Goal: Use online tool/utility: Utilize a website feature to perform a specific function

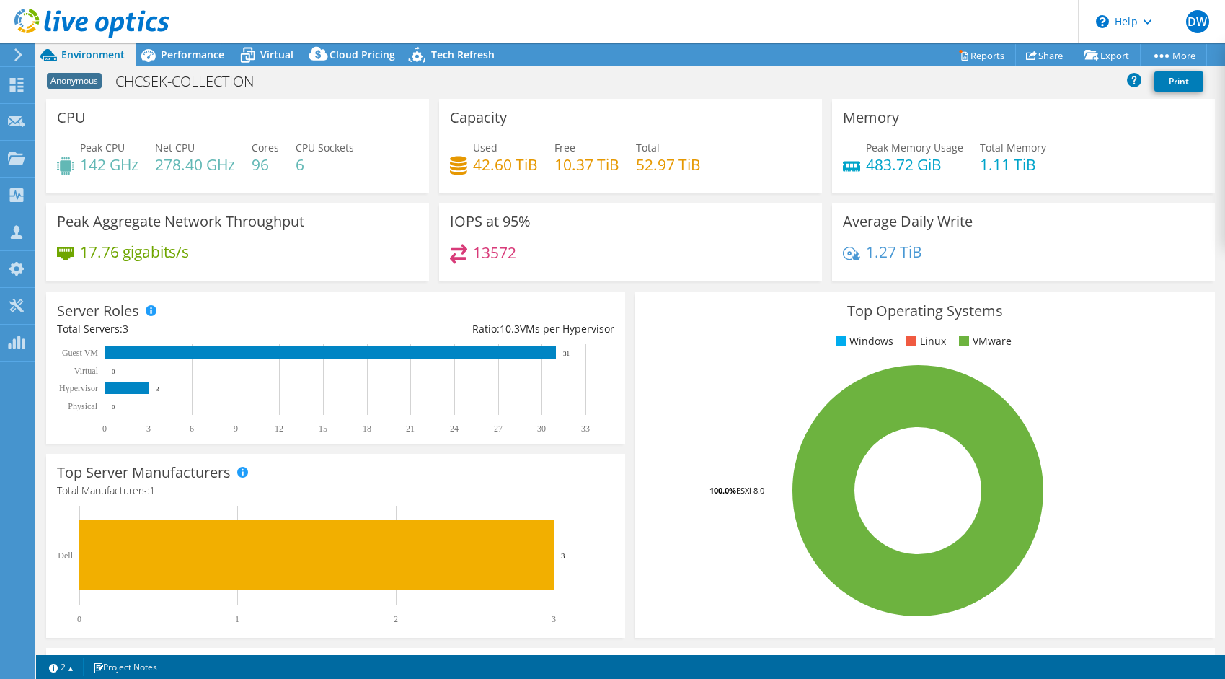
select select "USD"
click at [195, 55] on span "Performance" at bounding box center [192, 55] width 63 height 14
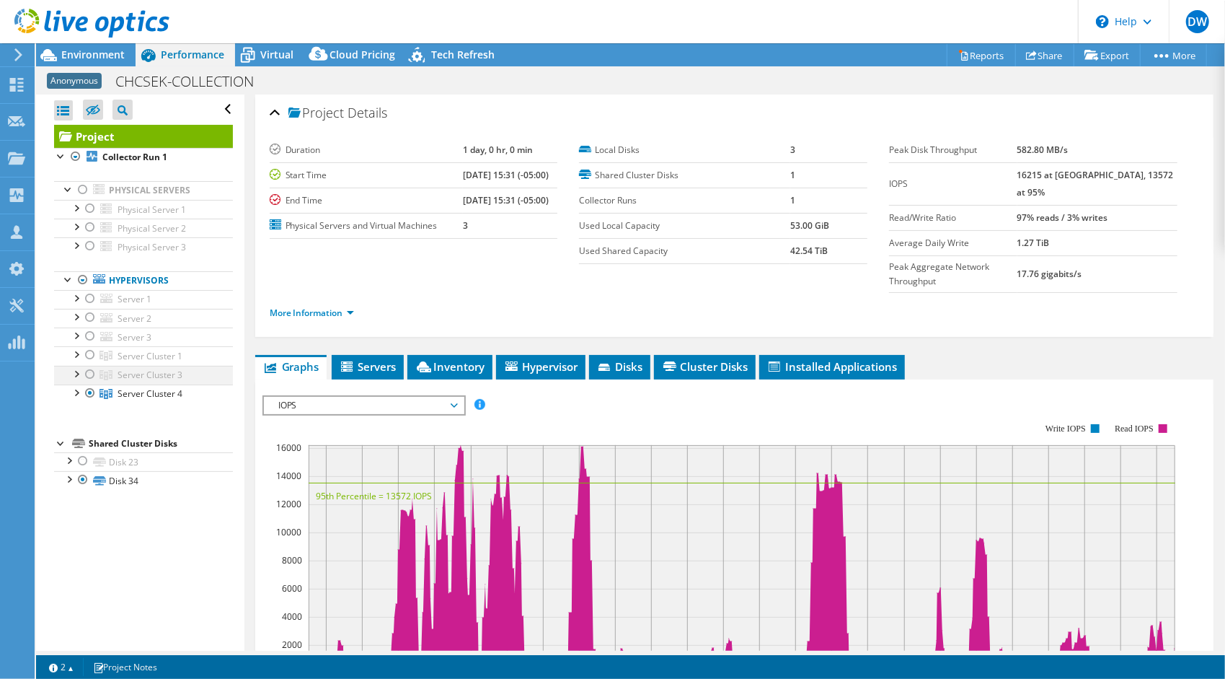
click at [91, 372] on div at bounding box center [90, 374] width 14 height 17
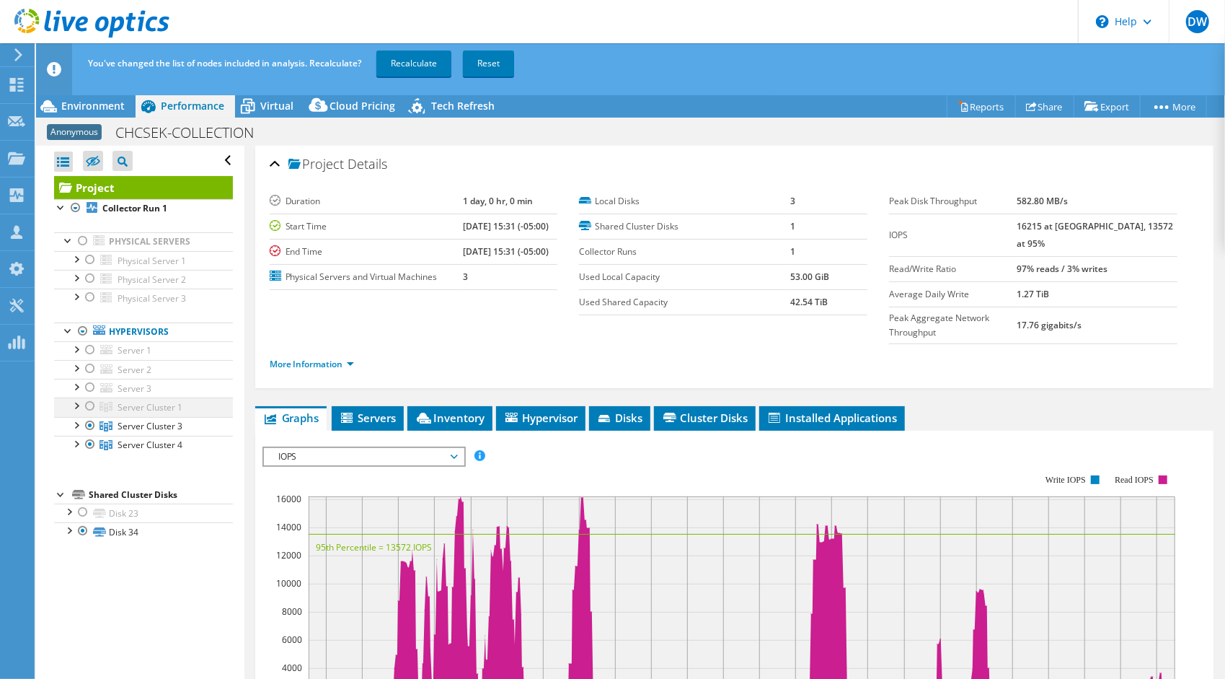
click at [94, 404] on div at bounding box center [90, 405] width 14 height 17
click at [89, 379] on div at bounding box center [90, 387] width 14 height 17
click at [89, 366] on div at bounding box center [90, 368] width 14 height 17
click at [89, 353] on div at bounding box center [90, 349] width 14 height 17
click at [398, 62] on link "Recalculate" at bounding box center [413, 63] width 75 height 26
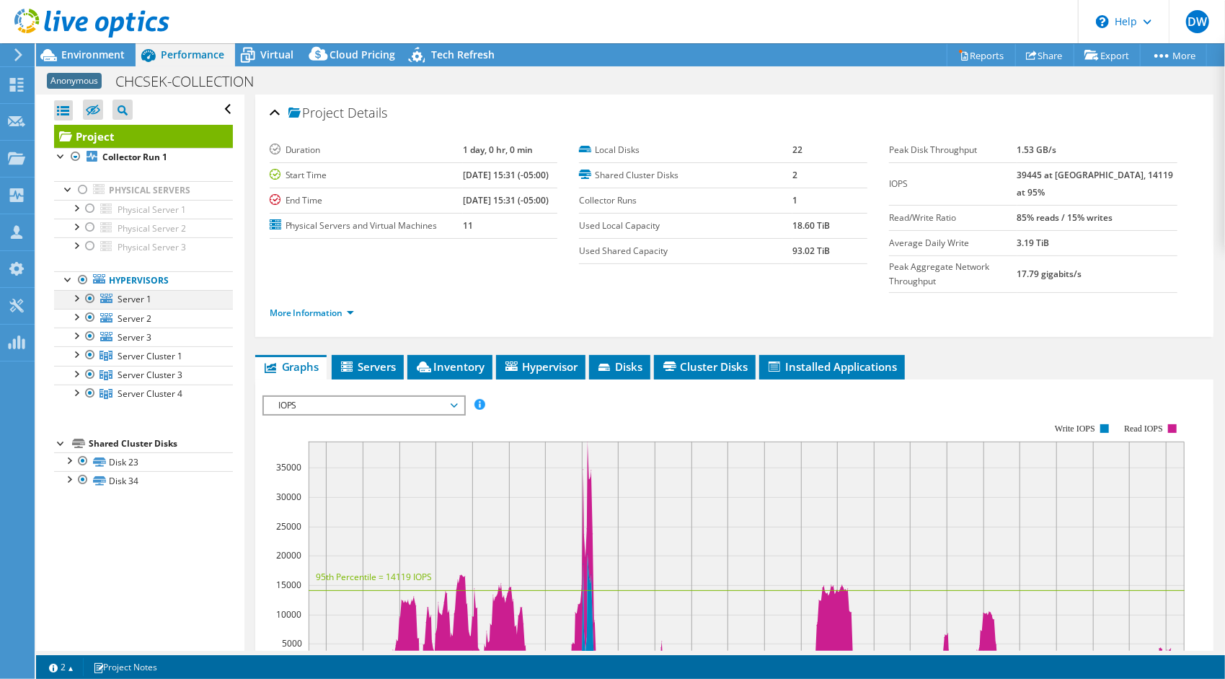
click at [73, 296] on div at bounding box center [76, 297] width 14 height 14
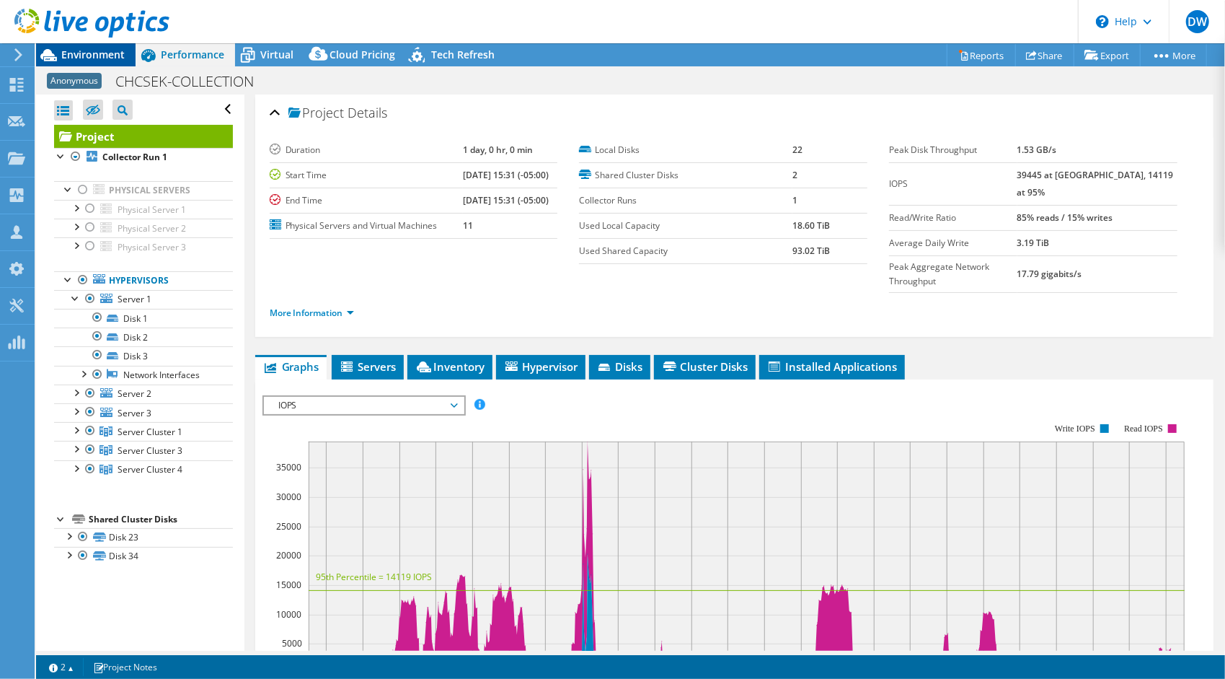
click at [76, 58] on span "Environment" at bounding box center [92, 55] width 63 height 14
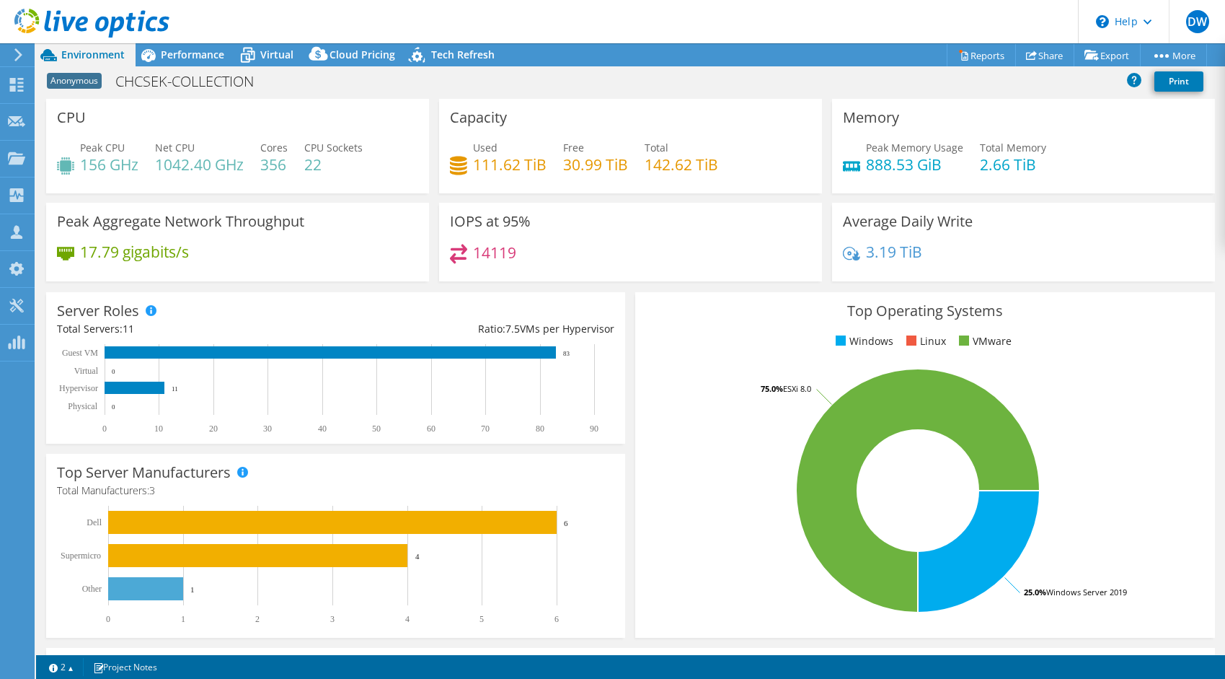
select select "USD"
click at [14, 82] on use at bounding box center [17, 85] width 14 height 14
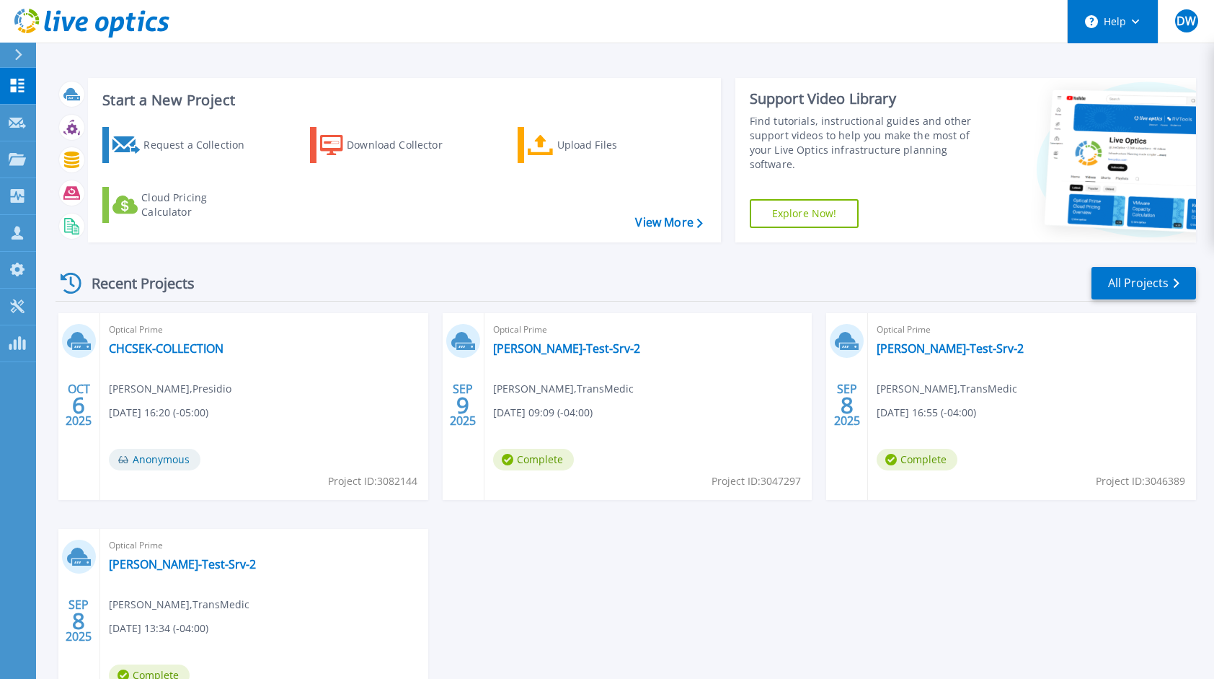
click at [1129, 18] on button "Help" at bounding box center [1113, 21] width 90 height 43
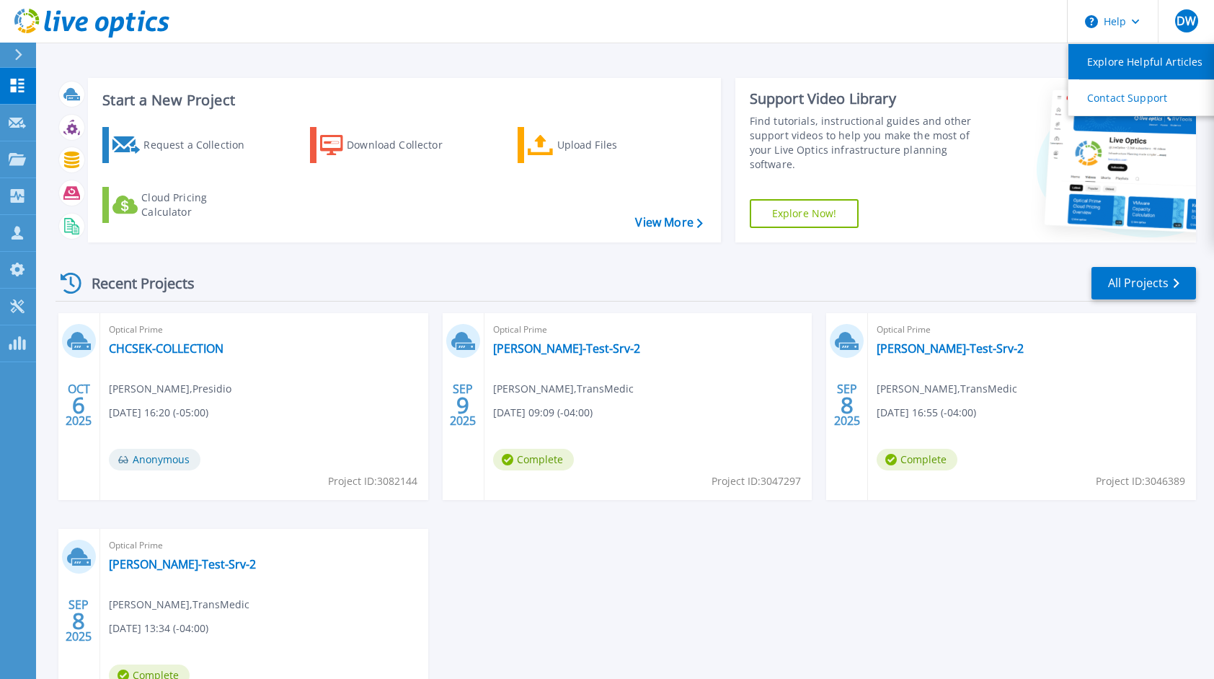
click at [1124, 68] on link "Explore Helpful Articles" at bounding box center [1149, 61] width 161 height 35
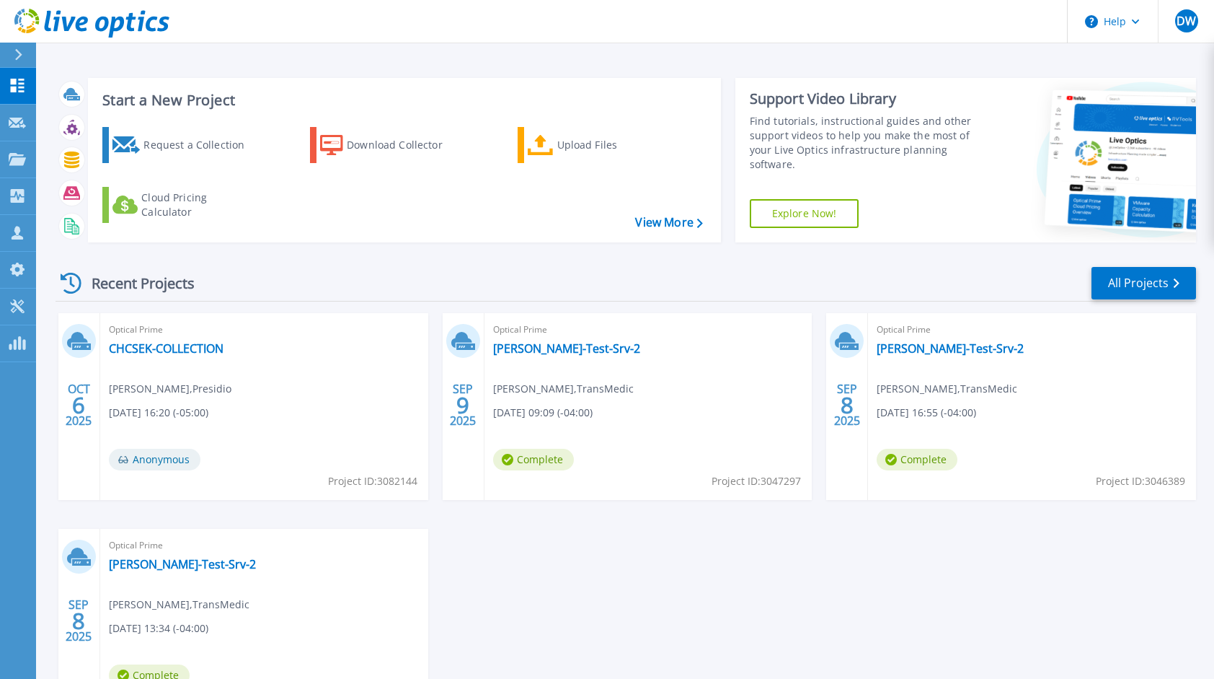
click at [907, 29] on header "Help DW Partner Team Member Dan Wakefield dwakefield@presidio.com ex presido My…" at bounding box center [607, 21] width 1214 height 43
